Goal: Task Accomplishment & Management: Manage account settings

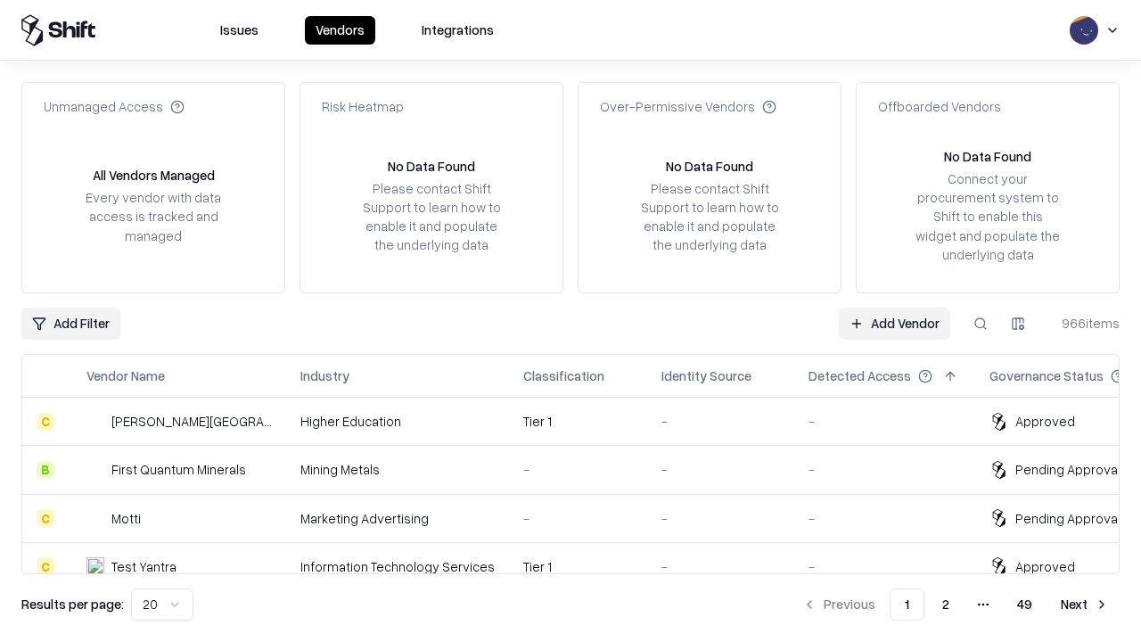
click at [894, 323] on link "Add Vendor" at bounding box center [894, 323] width 111 height 32
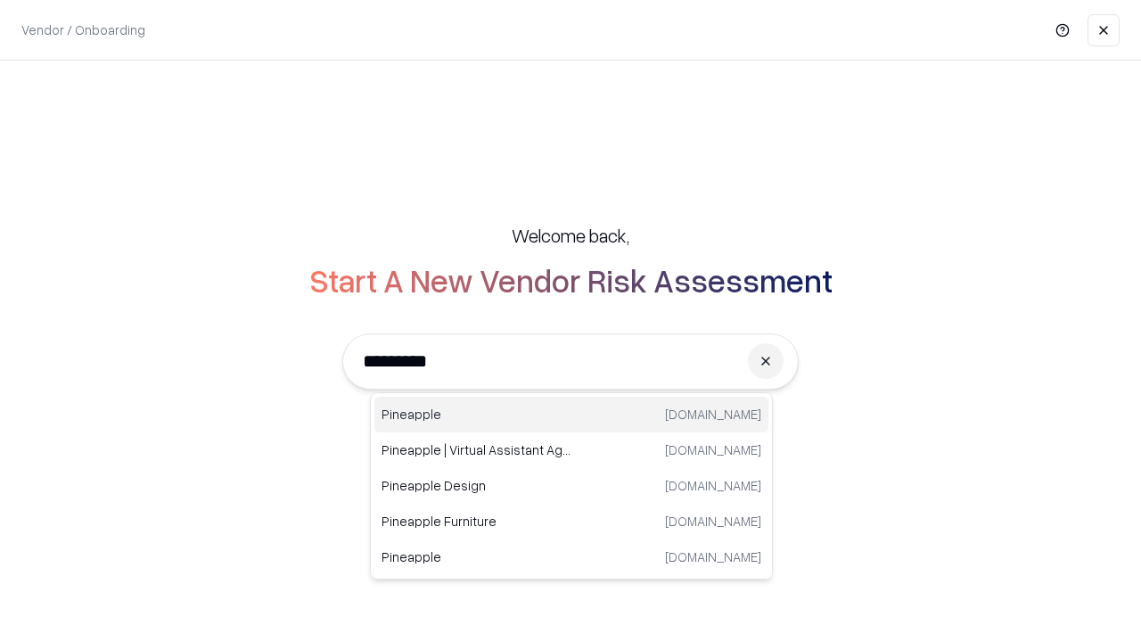
click at [571, 414] on div "Pineapple pineappleenergy.com" at bounding box center [571, 415] width 394 height 36
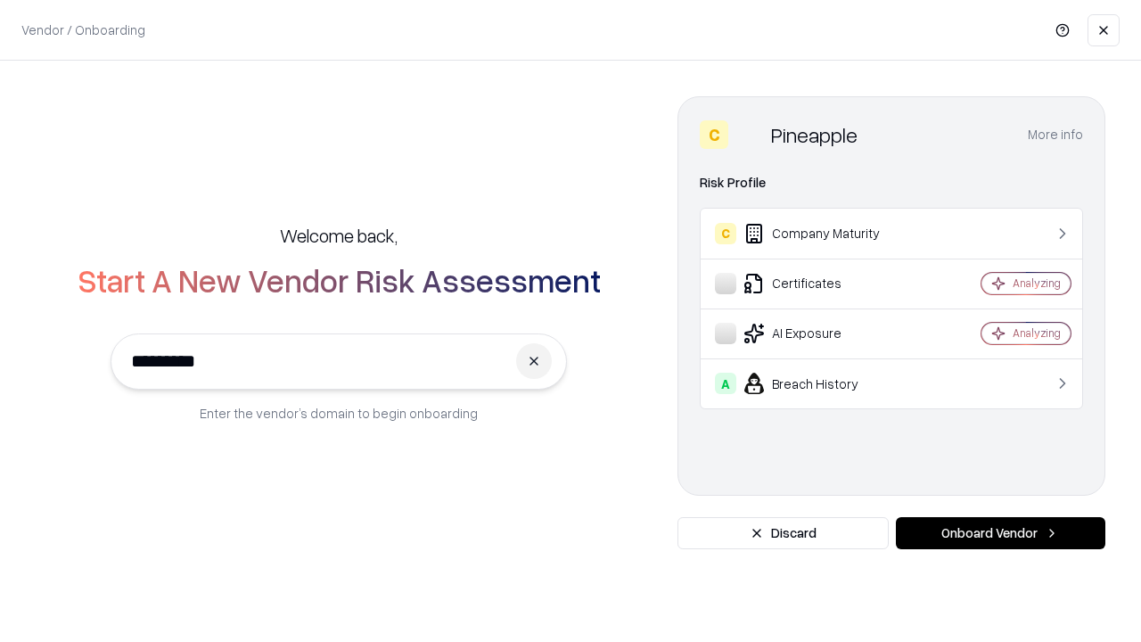
type input "*********"
click at [1000, 533] on button "Onboard Vendor" at bounding box center [1000, 533] width 209 height 32
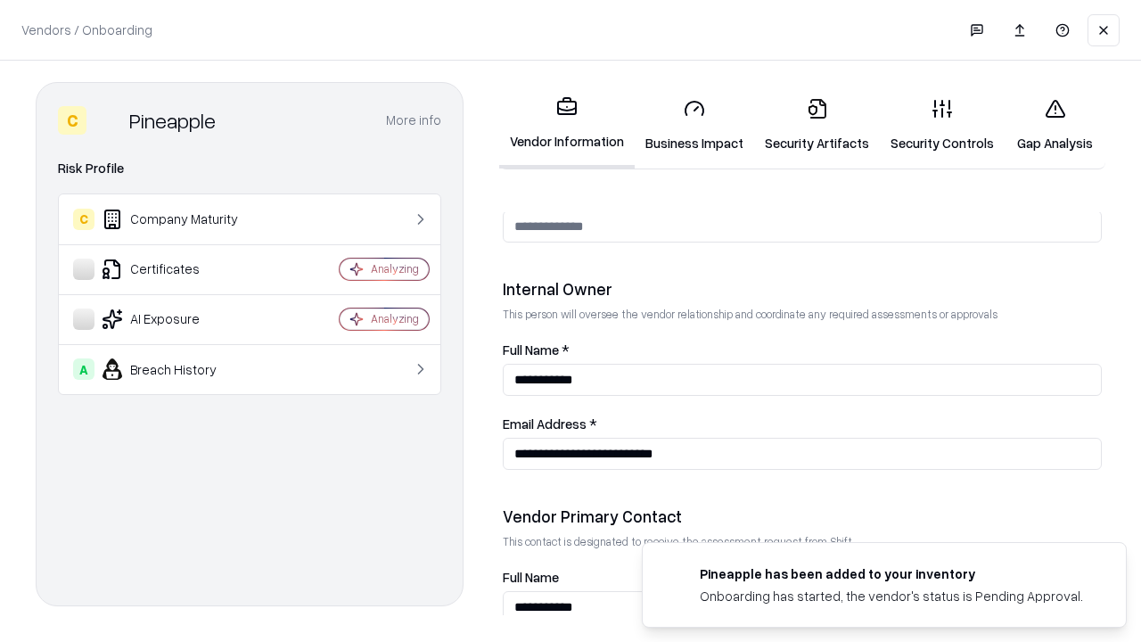
scroll to position [923, 0]
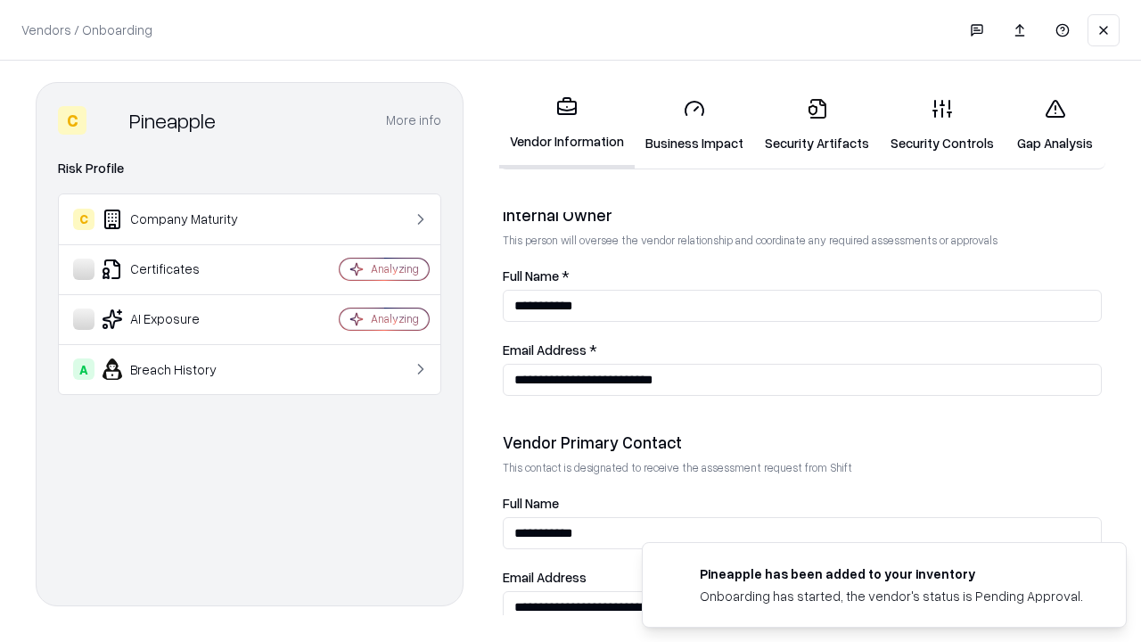
click at [694, 125] on link "Business Impact" at bounding box center [693, 125] width 119 height 83
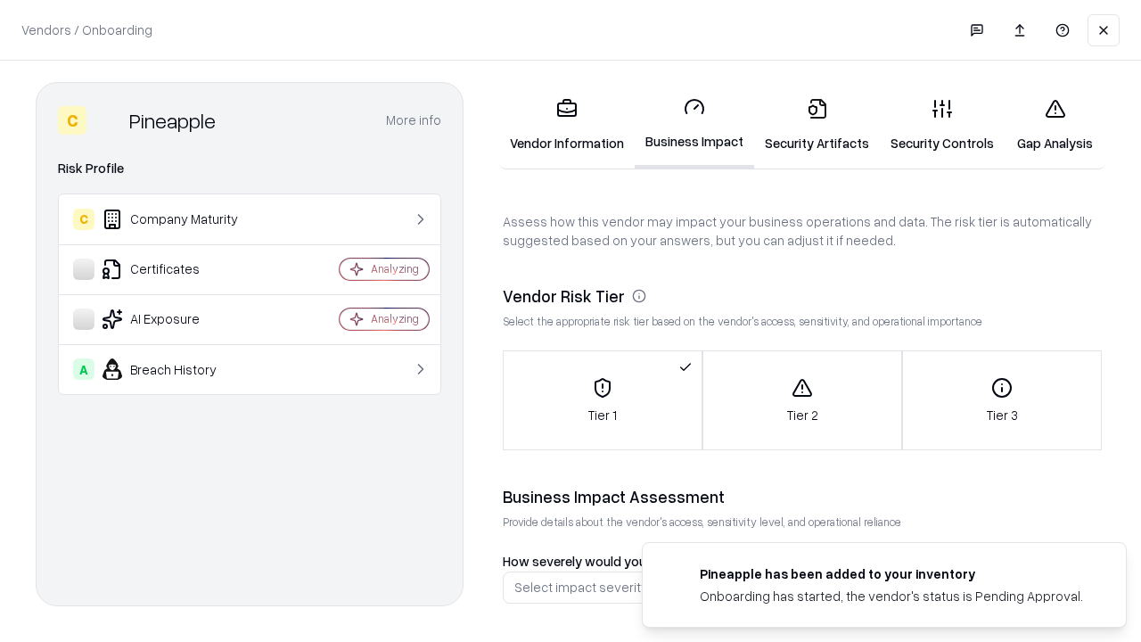
click at [816, 125] on link "Security Artifacts" at bounding box center [817, 125] width 126 height 83
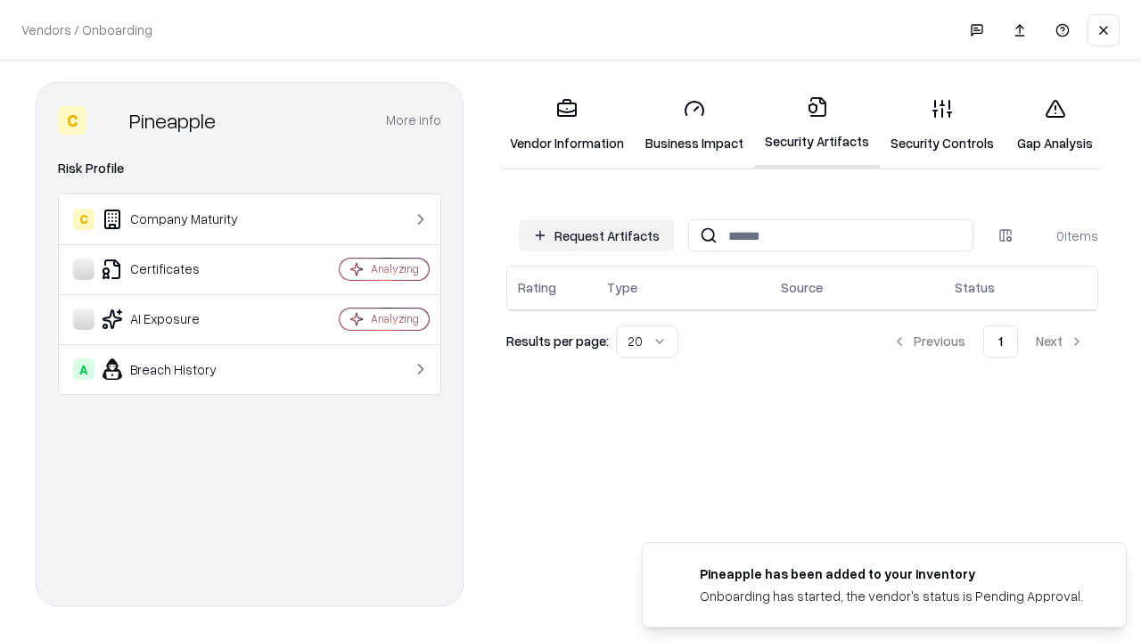
click at [596, 235] on button "Request Artifacts" at bounding box center [596, 235] width 155 height 32
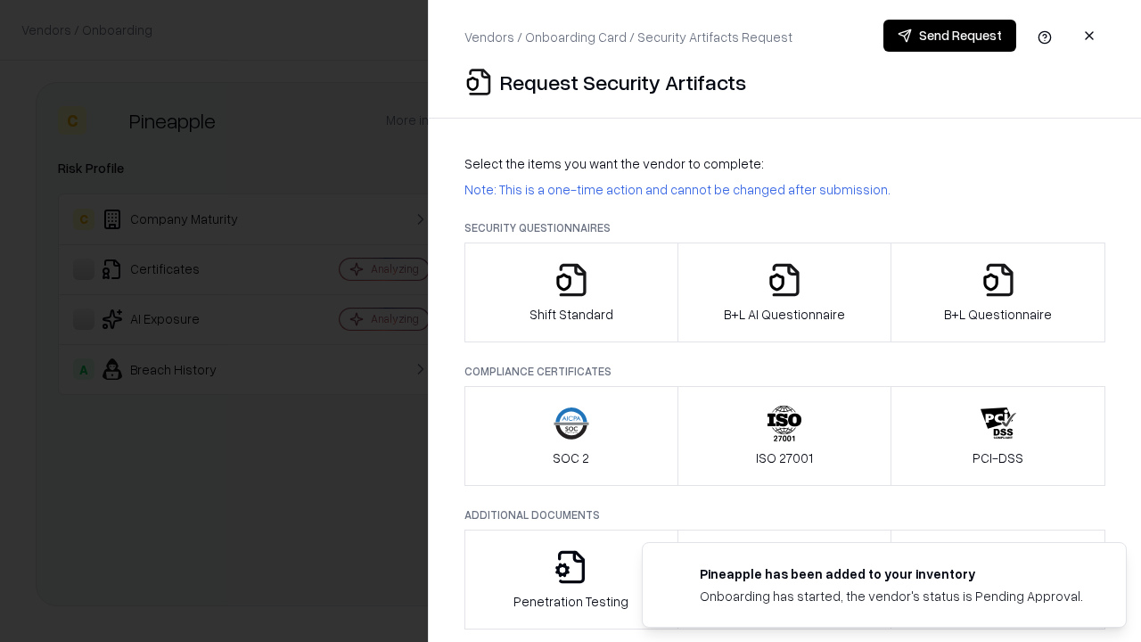
click at [570, 292] on icon "button" at bounding box center [571, 280] width 36 height 36
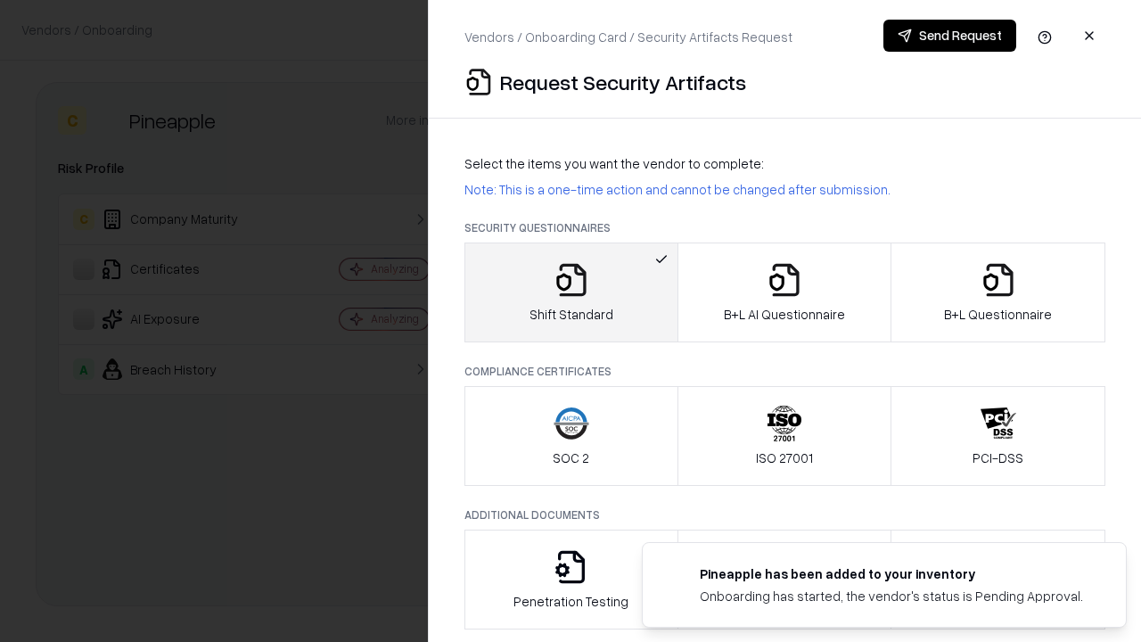
click at [949, 36] on button "Send Request" at bounding box center [949, 36] width 133 height 32
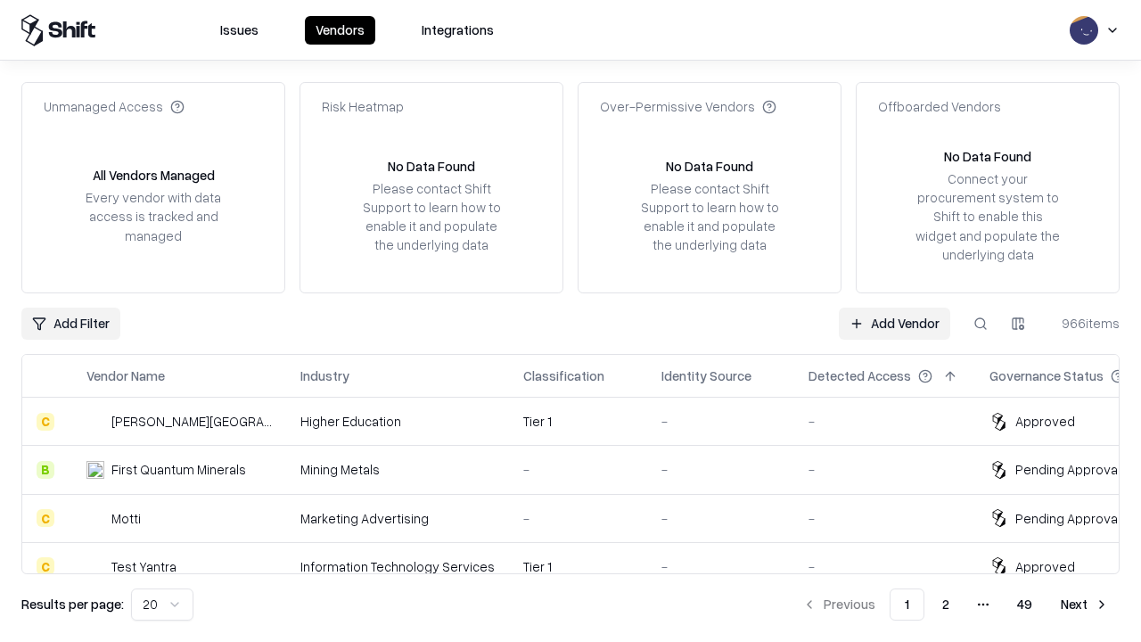
click at [980, 323] on button at bounding box center [980, 323] width 32 height 32
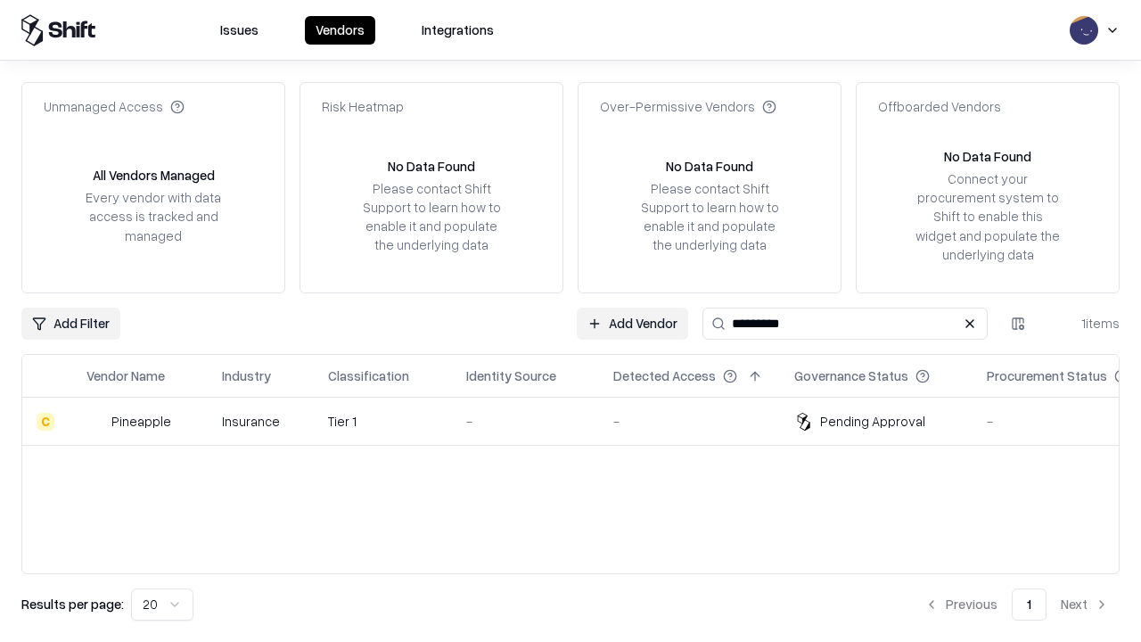
type input "*********"
click at [581, 421] on div "-" at bounding box center [525, 421] width 119 height 19
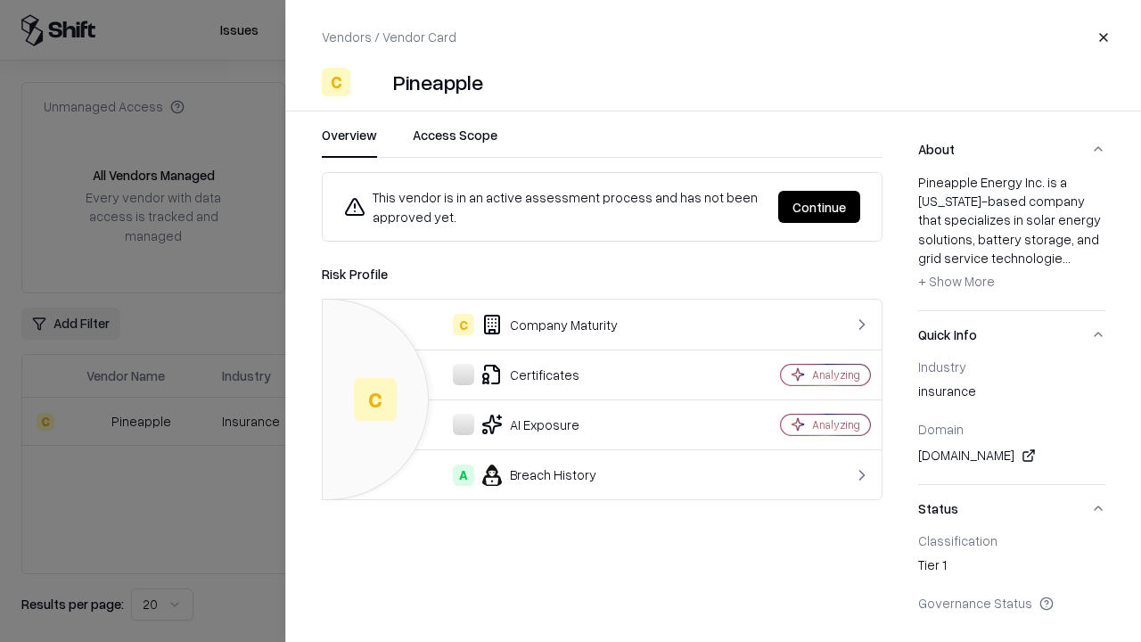
click at [819, 207] on button "Continue" at bounding box center [819, 207] width 82 height 32
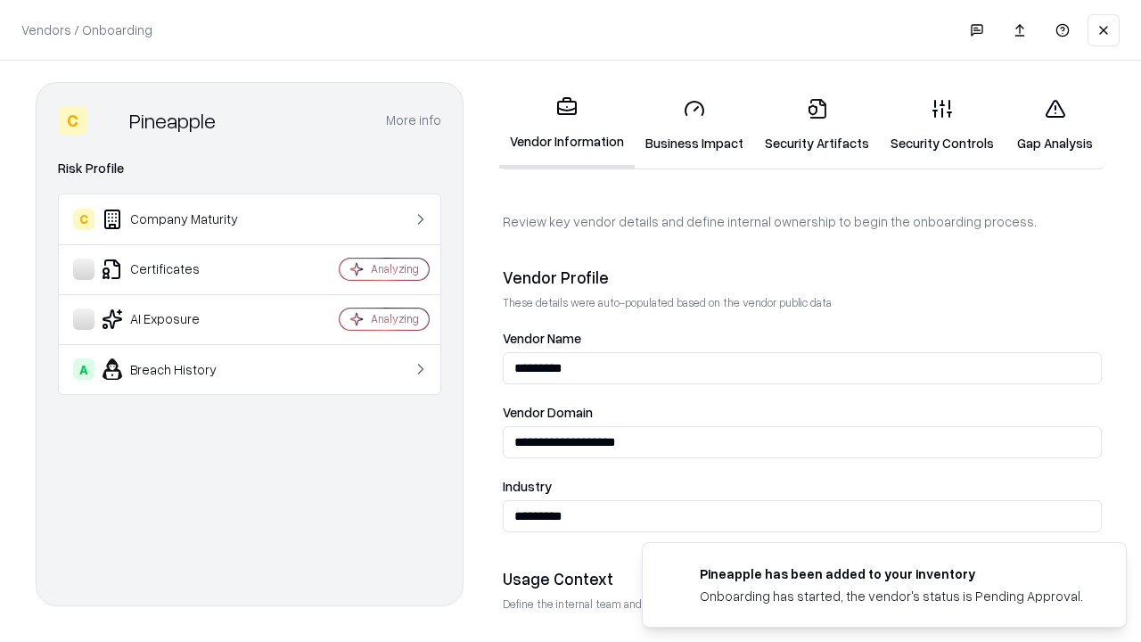
click at [816, 125] on link "Security Artifacts" at bounding box center [817, 125] width 126 height 83
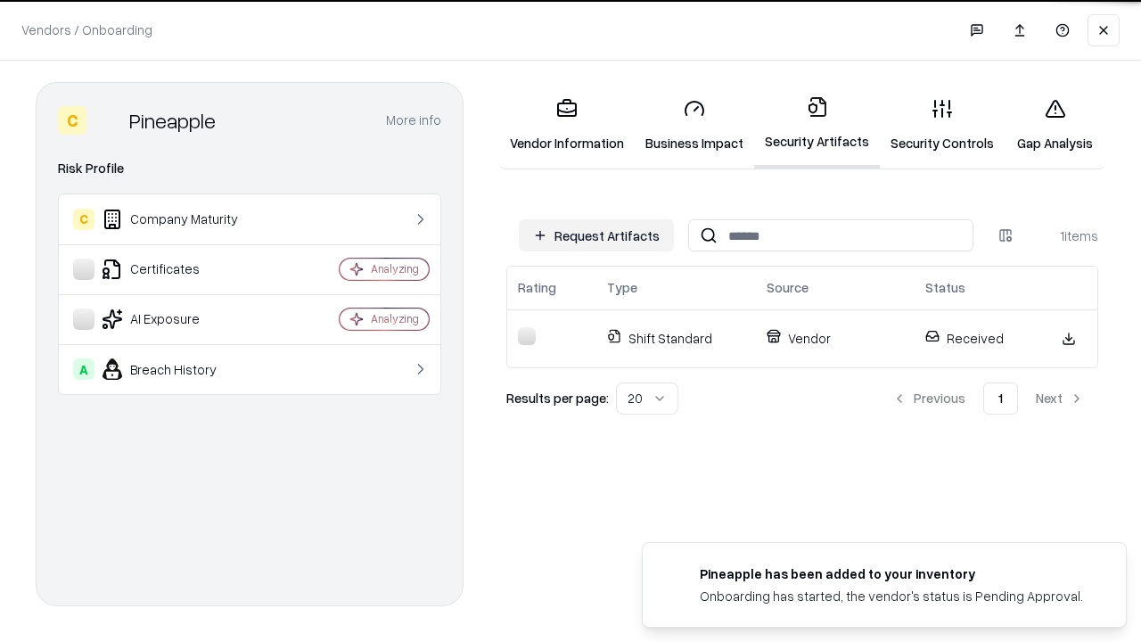
click at [1054, 125] on link "Gap Analysis" at bounding box center [1054, 125] width 101 height 83
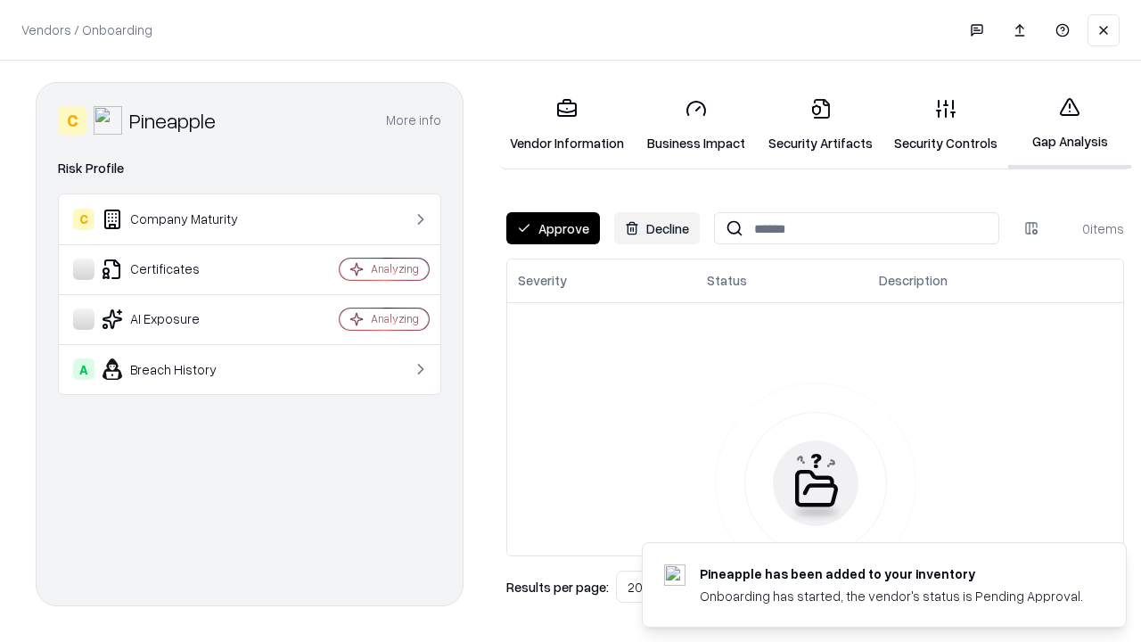
click at [553, 228] on button "Approve" at bounding box center [553, 228] width 94 height 32
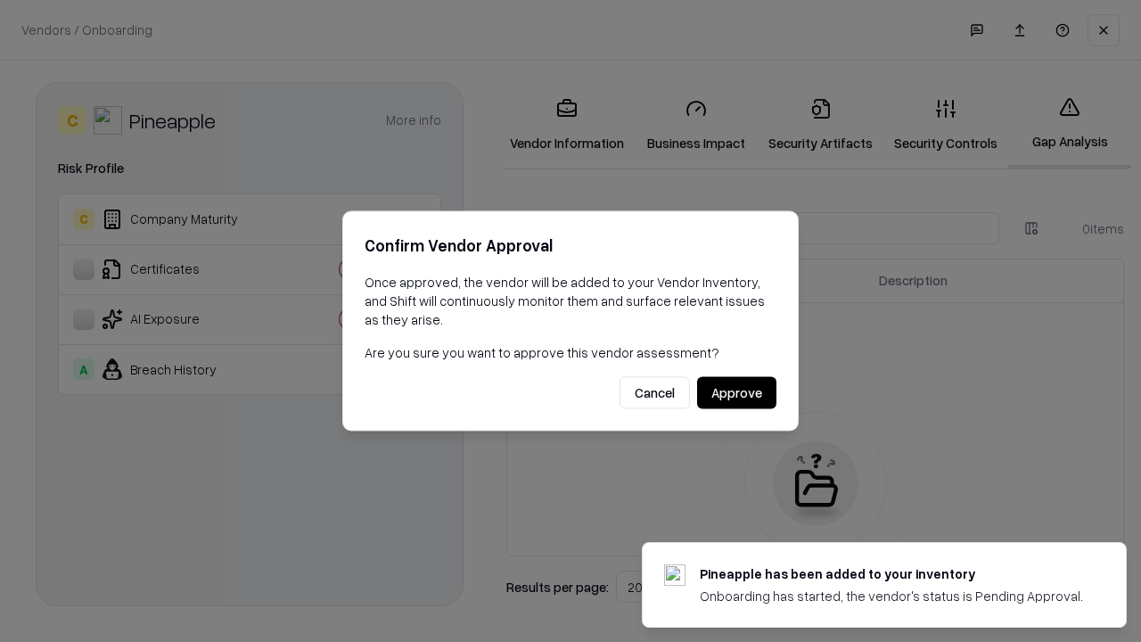
click at [736, 392] on button "Approve" at bounding box center [736, 393] width 79 height 32
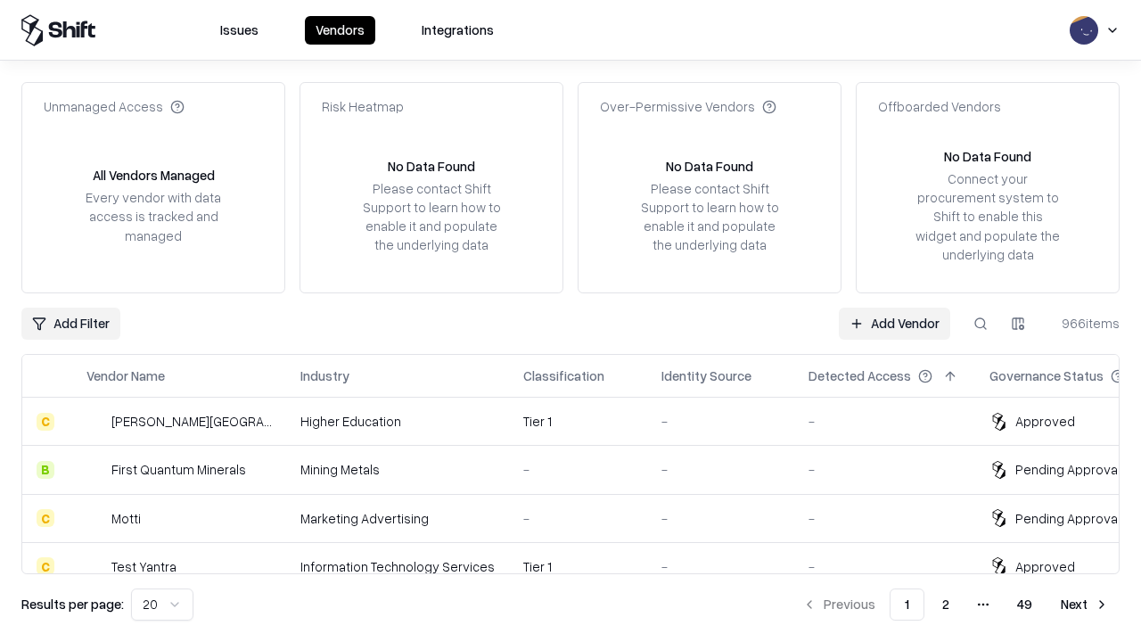
type input "*********"
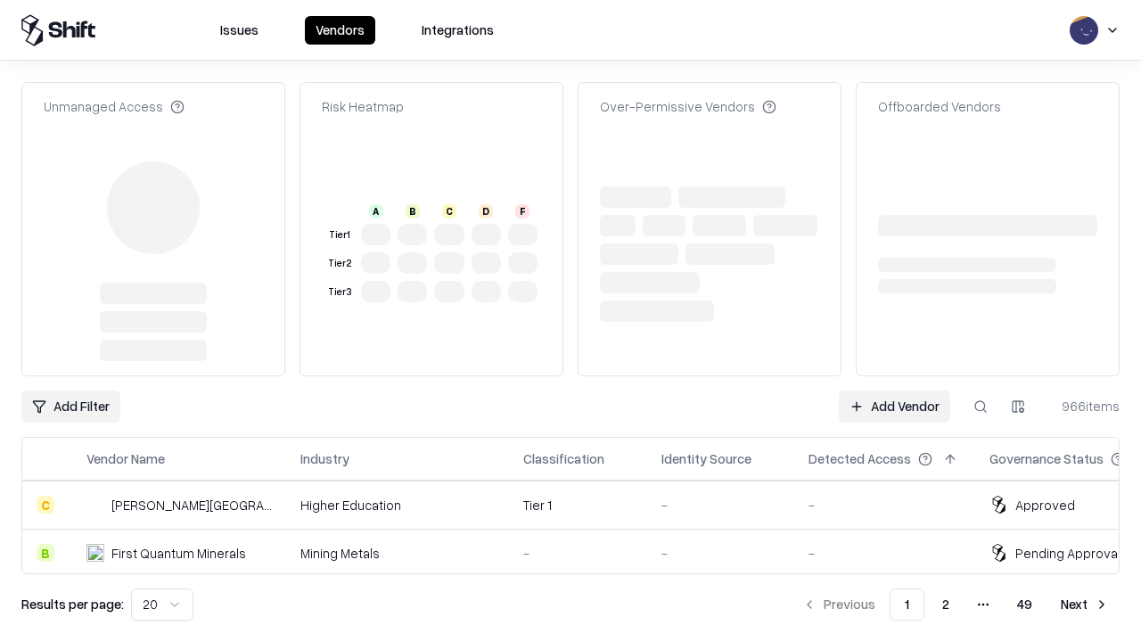
click at [894, 390] on link "Add Vendor" at bounding box center [894, 406] width 111 height 32
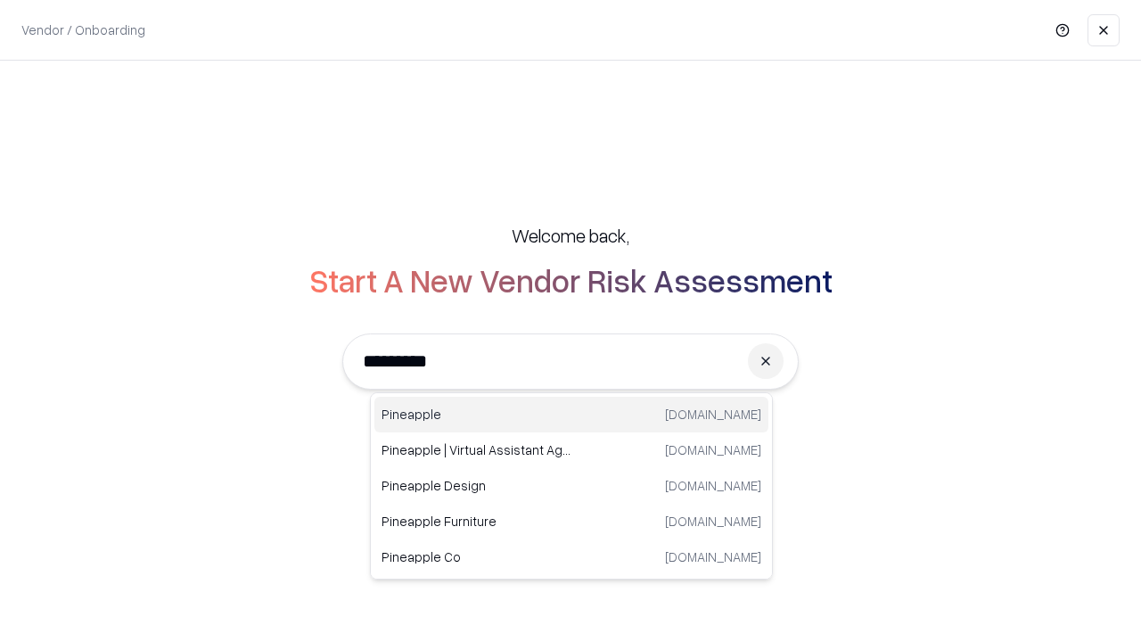
click at [571, 414] on div "Pineapple [DOMAIN_NAME]" at bounding box center [571, 415] width 394 height 36
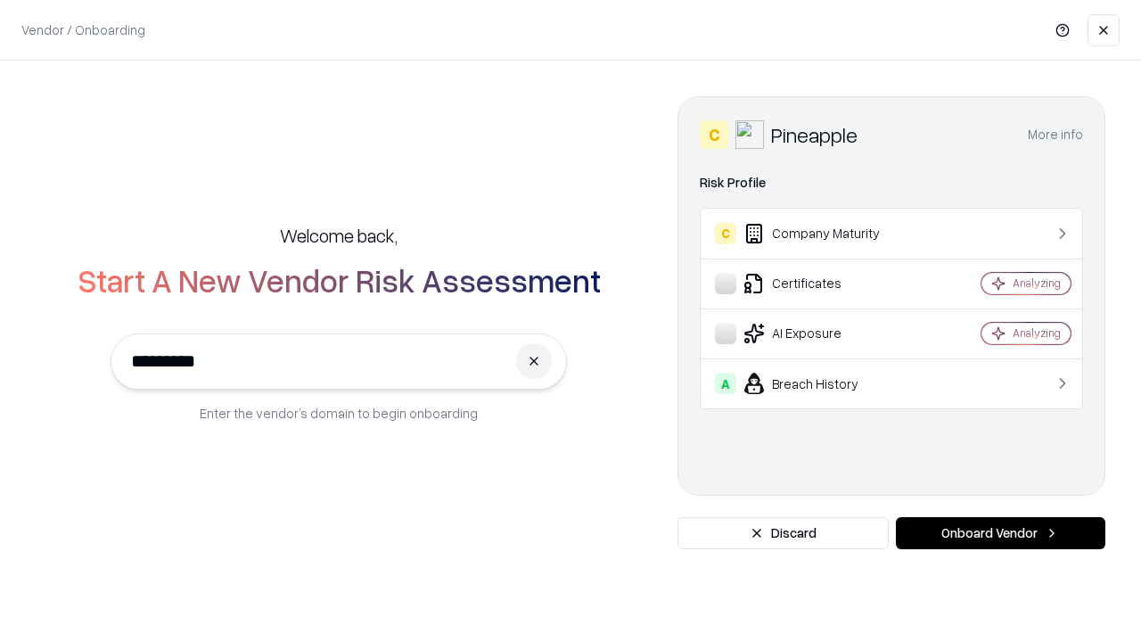
type input "*********"
click at [1000, 533] on button "Onboard Vendor" at bounding box center [1000, 533] width 209 height 32
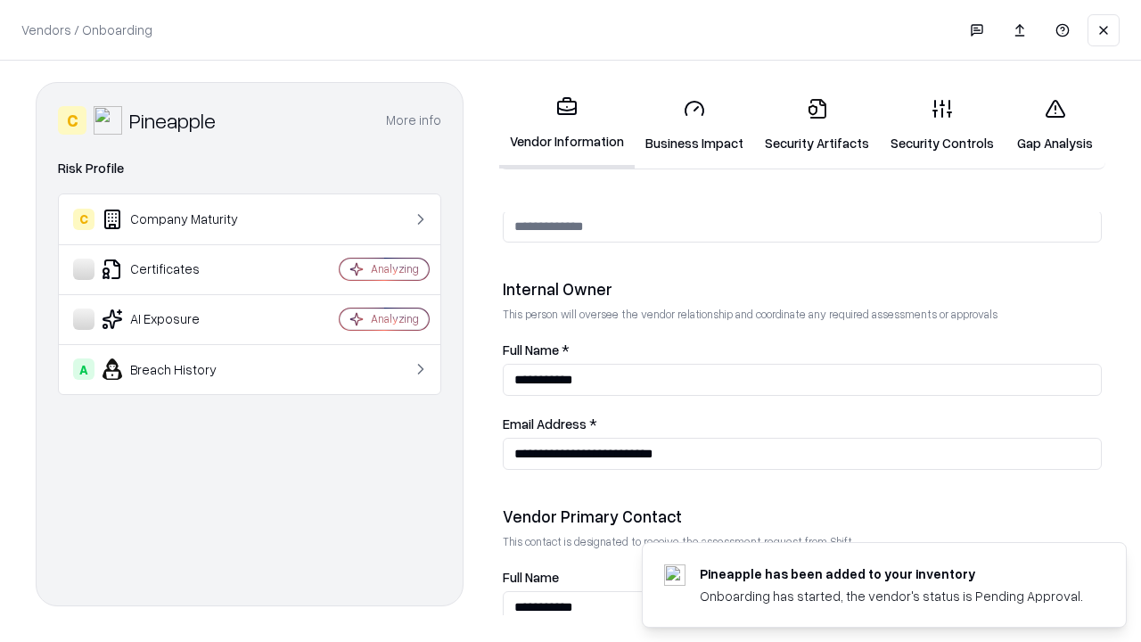
scroll to position [923, 0]
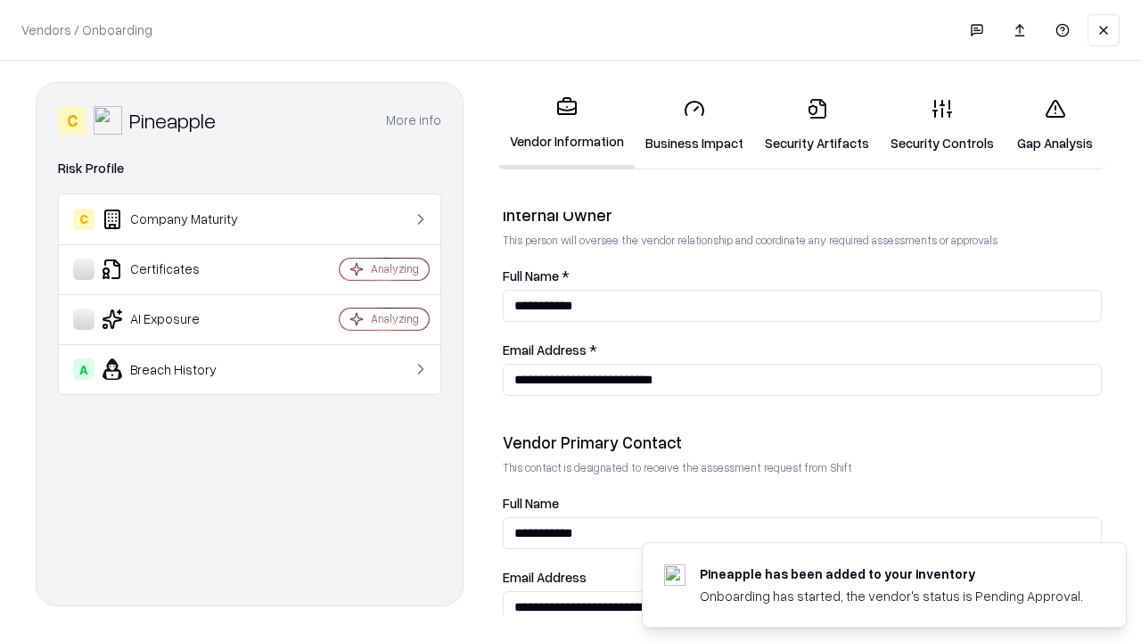
click at [1054, 125] on link "Gap Analysis" at bounding box center [1054, 125] width 101 height 83
